Goal: Information Seeking & Learning: Learn about a topic

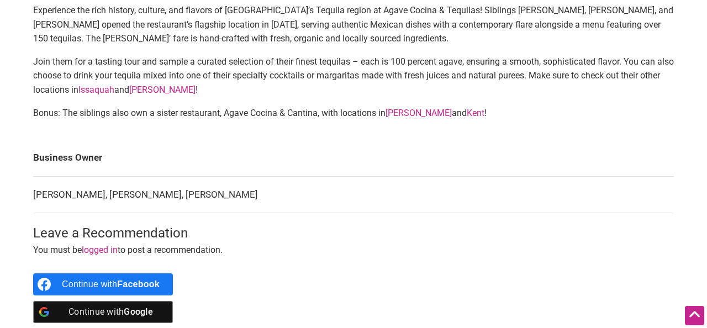
scroll to position [409, 0]
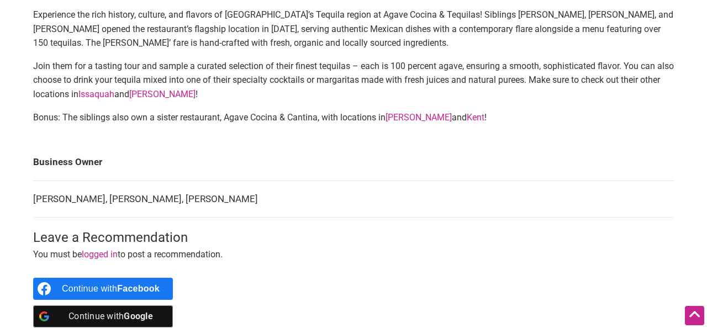
click at [187, 83] on p "Join them for a tasting tour and sample a curated selection of their finest teq…" at bounding box center [353, 80] width 641 height 43
click at [192, 89] on link "Queen Anne" at bounding box center [162, 94] width 66 height 10
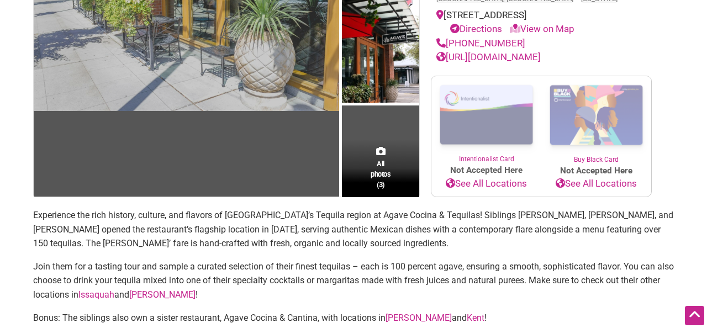
scroll to position [220, 0]
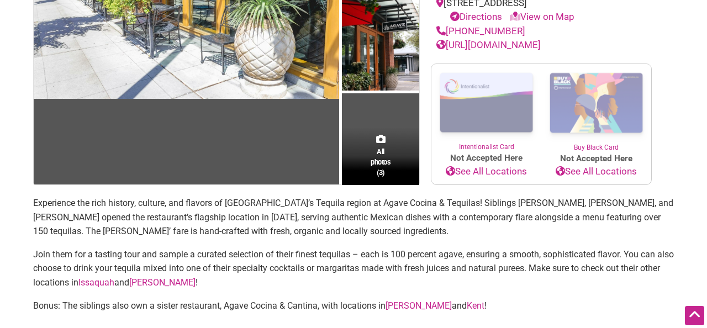
click at [496, 125] on link "Intentionalist Card" at bounding box center [487, 108] width 110 height 88
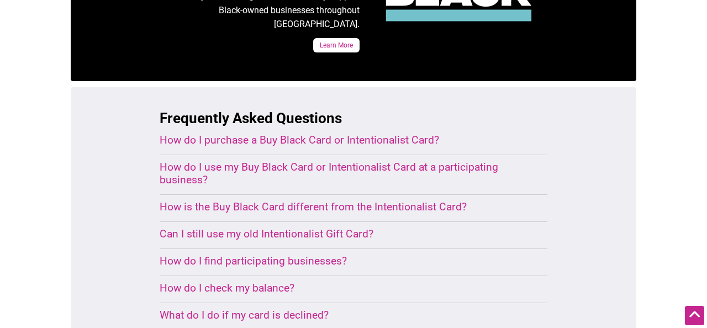
scroll to position [631, 0]
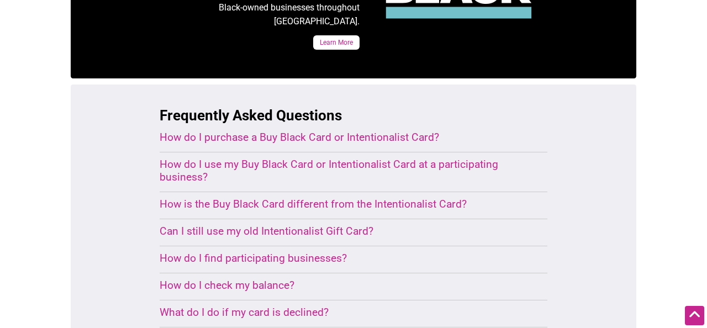
click at [448, 198] on div "How is the Buy Black Card different from the Intentionalist Card?" at bounding box center [340, 204] width 361 height 13
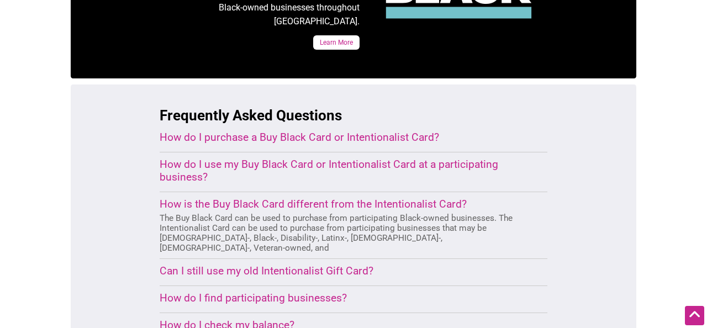
click at [383, 158] on div "How do I use my Buy Black Card or Intentionalist Card at a participating busine…" at bounding box center [340, 170] width 361 height 25
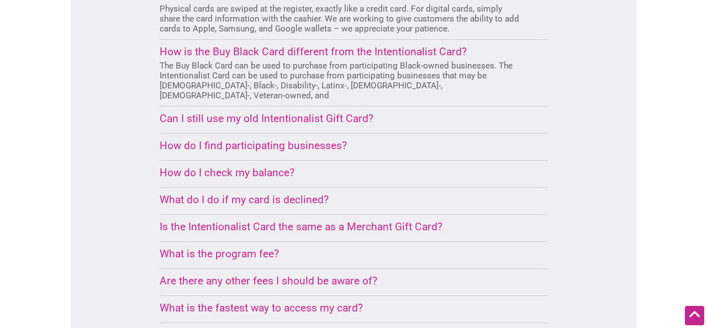
scroll to position [814, 0]
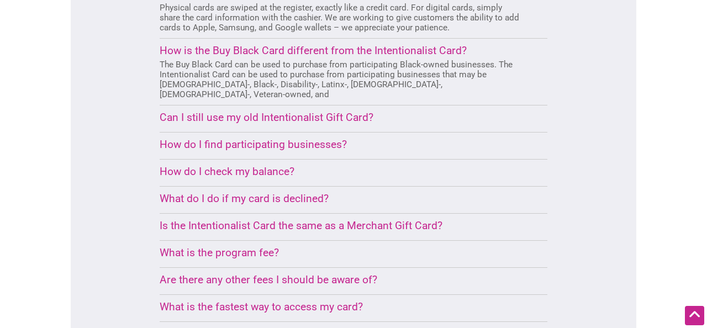
click at [300, 192] on div "What do I do if my card is declined?" at bounding box center [340, 198] width 361 height 13
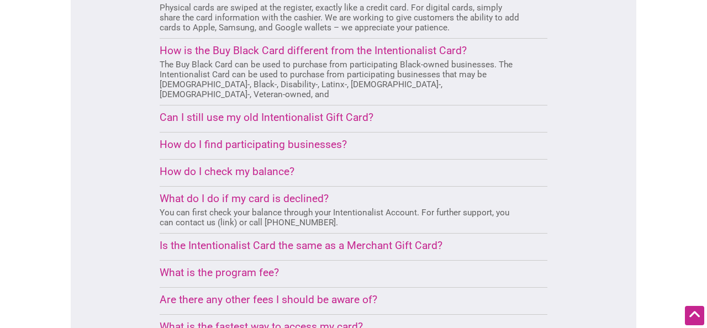
click at [400, 239] on details "Is the Intentionalist Card the same as a Merchant Gift Card? The Intentionalist…" at bounding box center [340, 246] width 361 height 15
click at [405, 239] on div "Is the Intentionalist Card the same as a Merchant Gift Card?" at bounding box center [340, 245] width 361 height 13
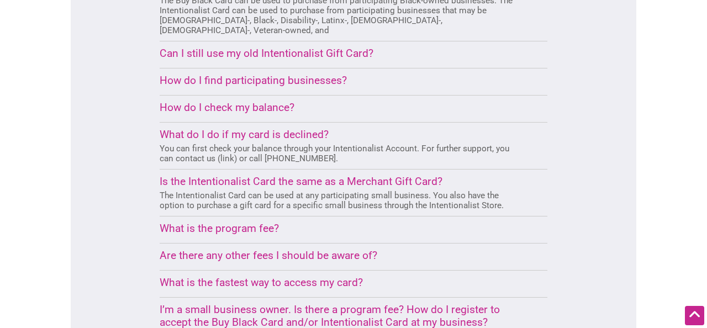
scroll to position [879, 0]
click at [235, 222] on div "What is the program fee?" at bounding box center [340, 228] width 361 height 13
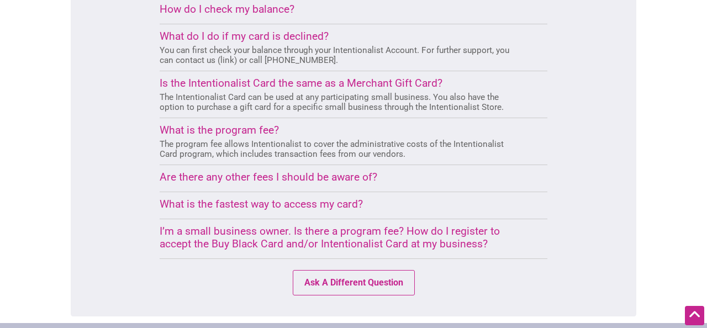
scroll to position [980, 0]
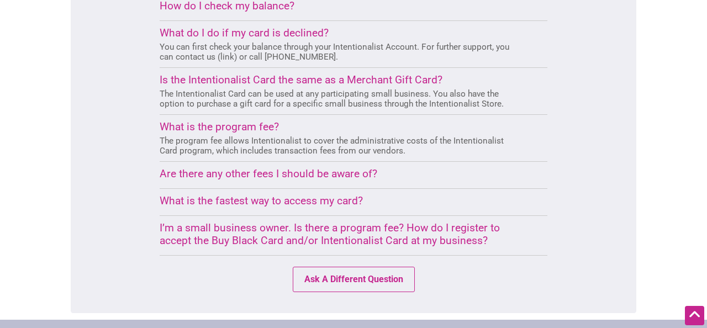
click at [398, 222] on div "I’m a small business owner. Is there a program fee? How do I register to accept…" at bounding box center [340, 234] width 361 height 25
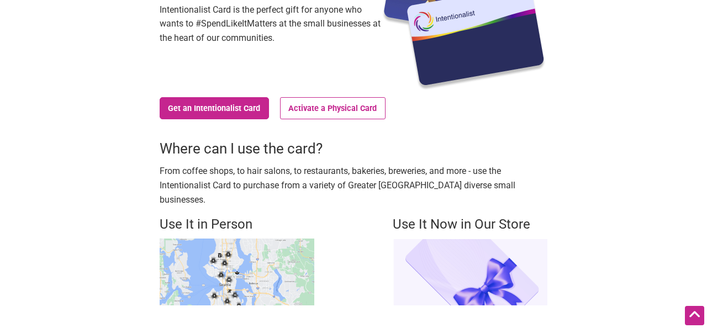
scroll to position [222, 0]
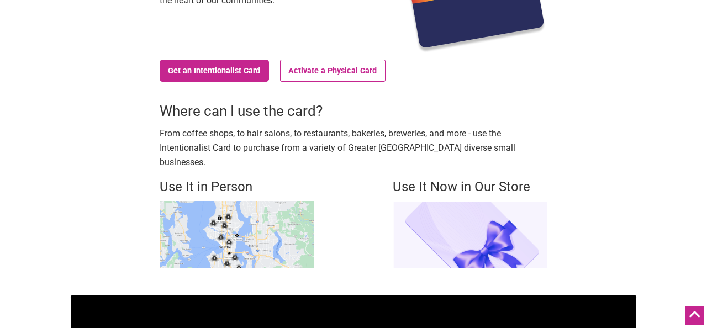
click at [270, 234] on img at bounding box center [237, 234] width 155 height 67
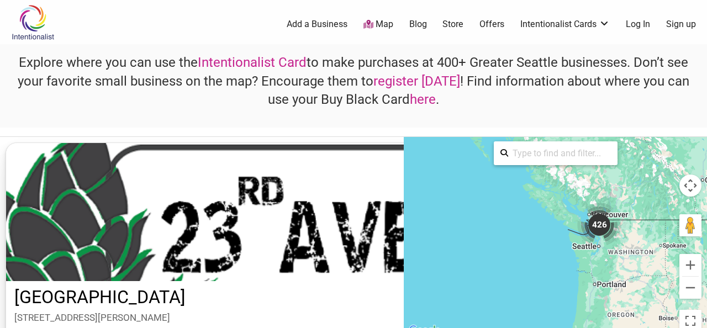
click at [600, 228] on div "426" at bounding box center [599, 225] width 44 height 44
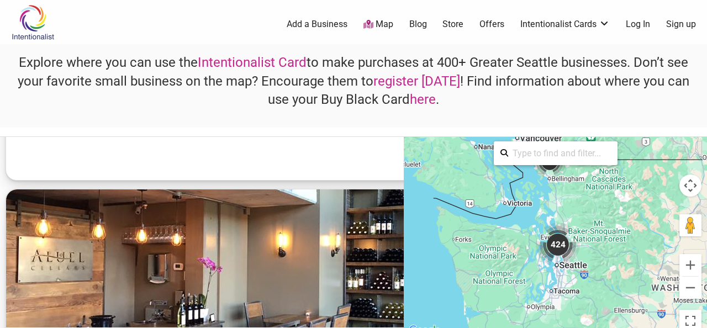
scroll to position [1311, 0]
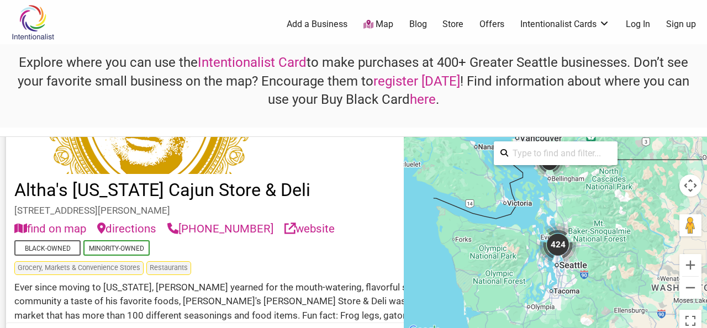
scroll to position [1101, 0]
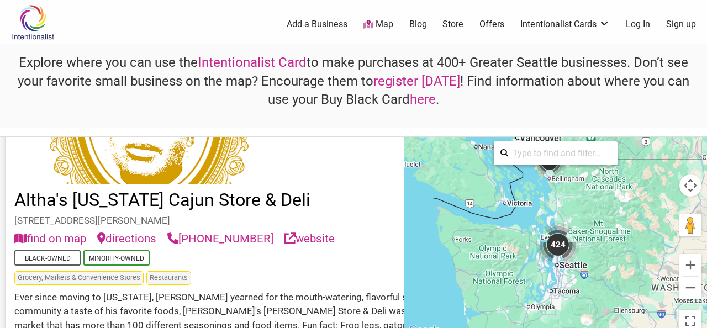
click at [222, 61] on link "Intentionalist Card" at bounding box center [252, 62] width 109 height 15
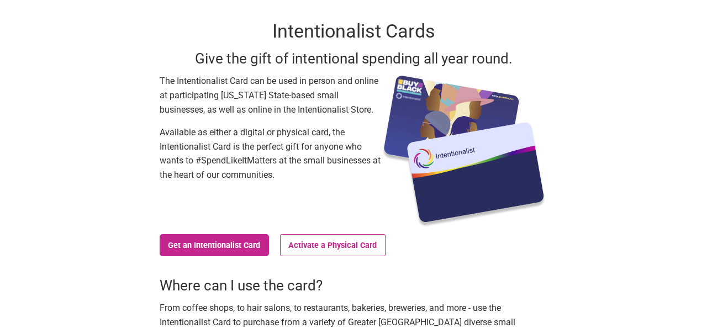
scroll to position [49, 0]
